Goal: Information Seeking & Learning: Learn about a topic

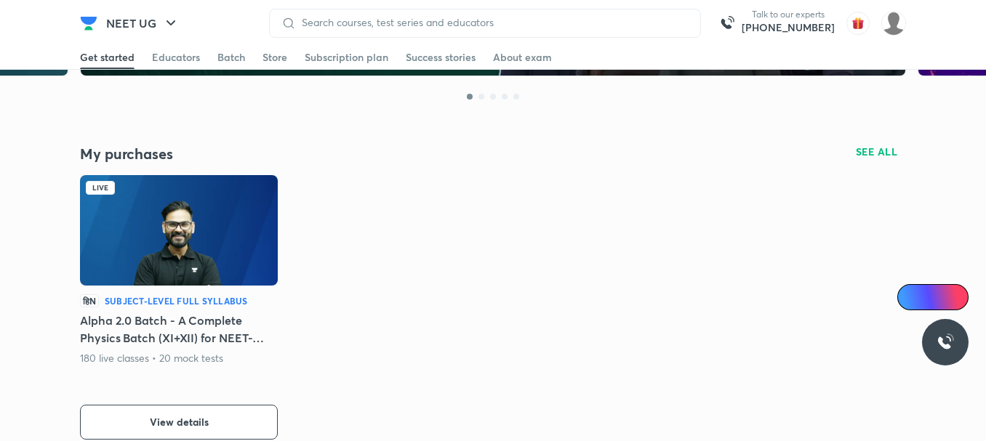
scroll to position [262, 0]
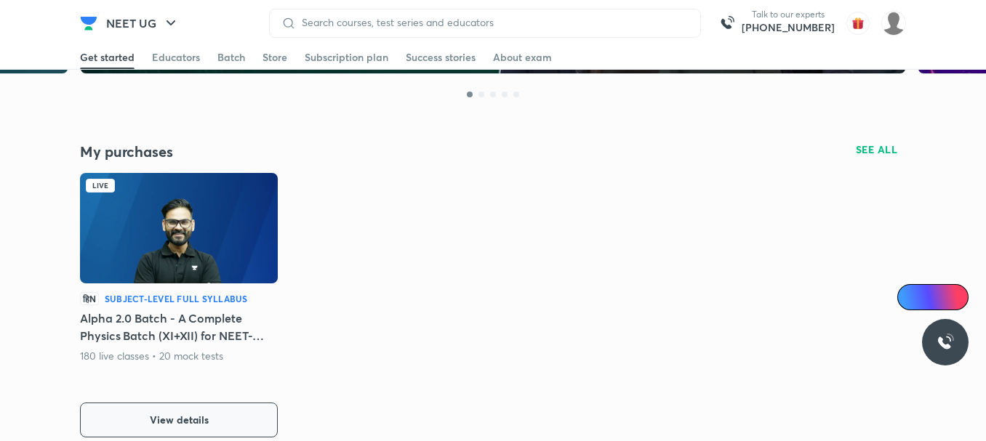
click at [251, 415] on button "View details" at bounding box center [179, 420] width 198 height 35
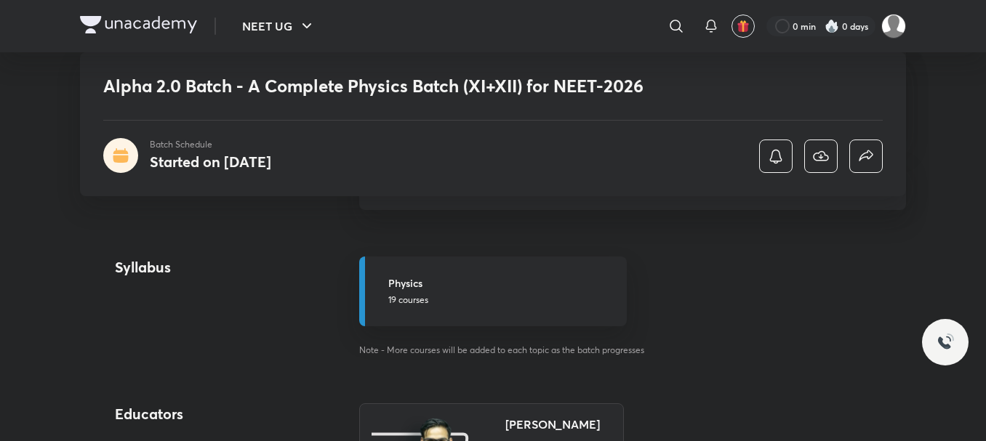
scroll to position [704, 0]
click at [401, 292] on h5 "Physics" at bounding box center [503, 283] width 230 height 15
click at [521, 211] on h6 "View complete schedule" at bounding box center [632, 185] width 547 height 51
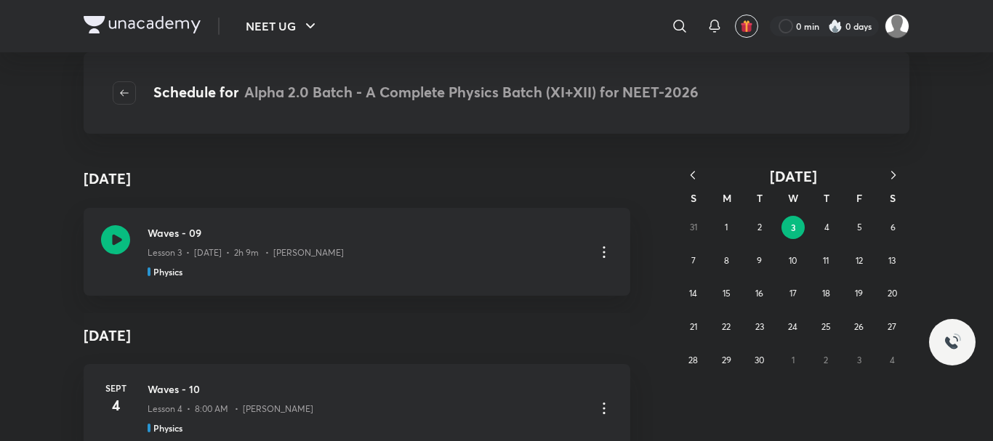
click at [686, 178] on icon "button" at bounding box center [693, 175] width 15 height 15
click at [686, 179] on icon "button" at bounding box center [693, 175] width 15 height 15
click at [759, 233] on abbr "3" at bounding box center [760, 227] width 4 height 11
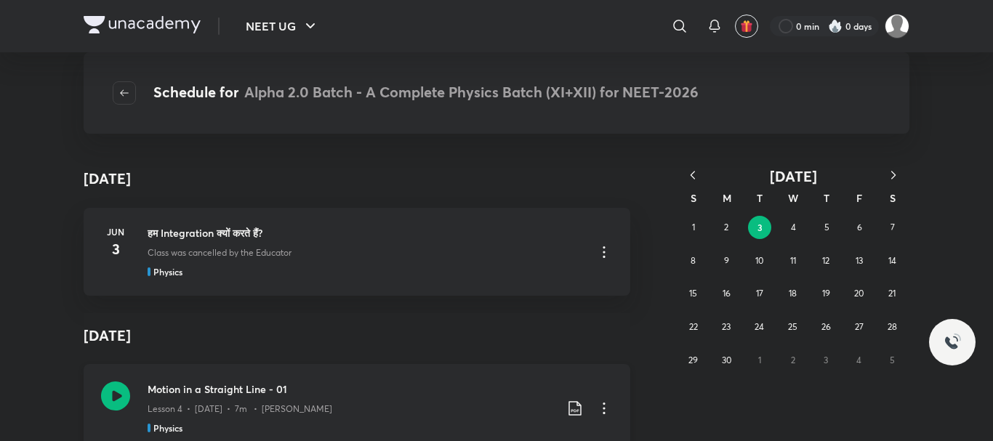
click at [378, 397] on h3 "Motion in a Straight Line - 01" at bounding box center [351, 389] width 407 height 15
